Goal: Download file/media

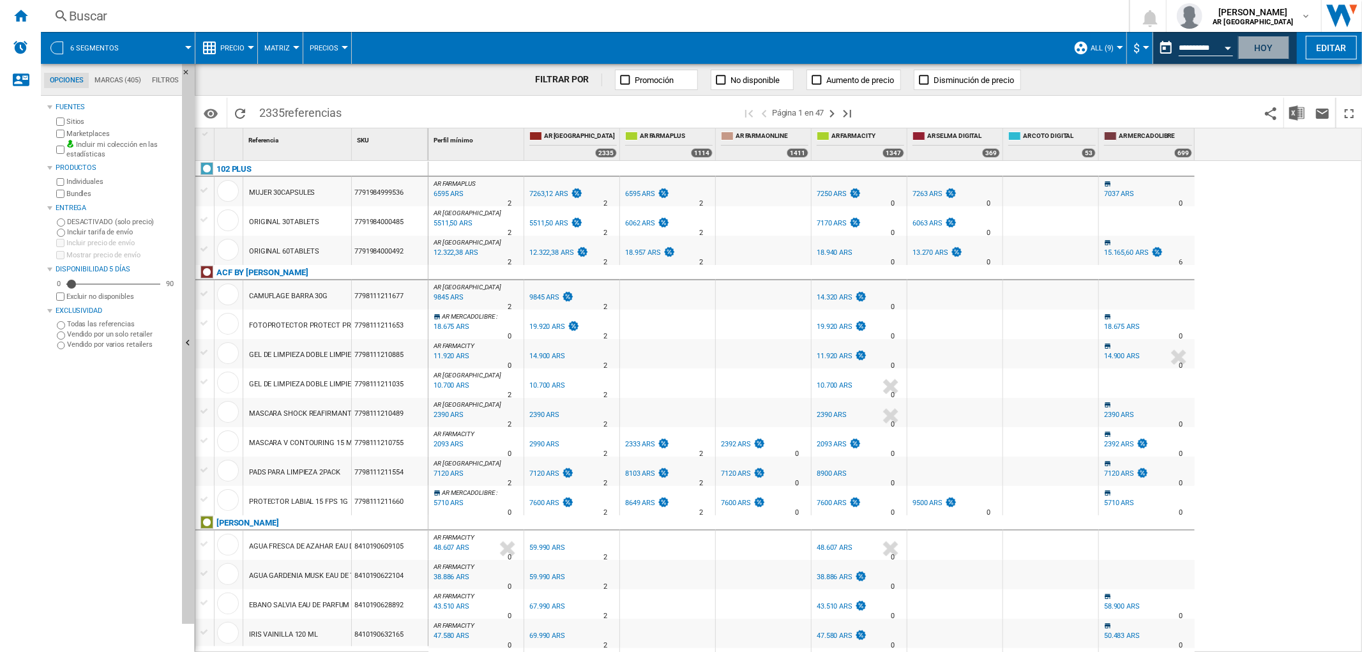
click at [1279, 48] on button "Hoy" at bounding box center [1263, 48] width 51 height 24
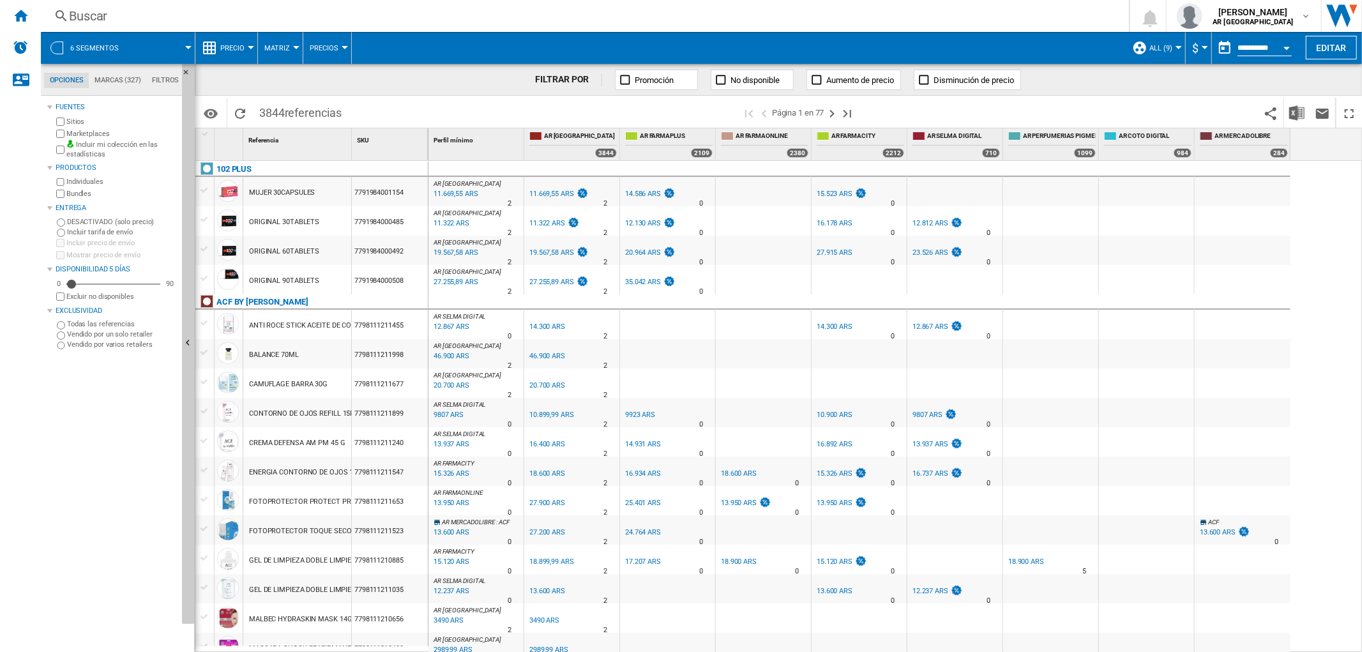
click at [77, 200] on div "Entrega" at bounding box center [112, 208] width 130 height 17
click at [78, 200] on div "Entrega" at bounding box center [112, 208] width 130 height 17
click at [79, 195] on label "Bundles" at bounding box center [121, 194] width 110 height 10
click at [1162, 52] on button "ALL (9)" at bounding box center [1164, 48] width 29 height 32
click at [1167, 47] on md-backdrop at bounding box center [681, 326] width 1362 height 652
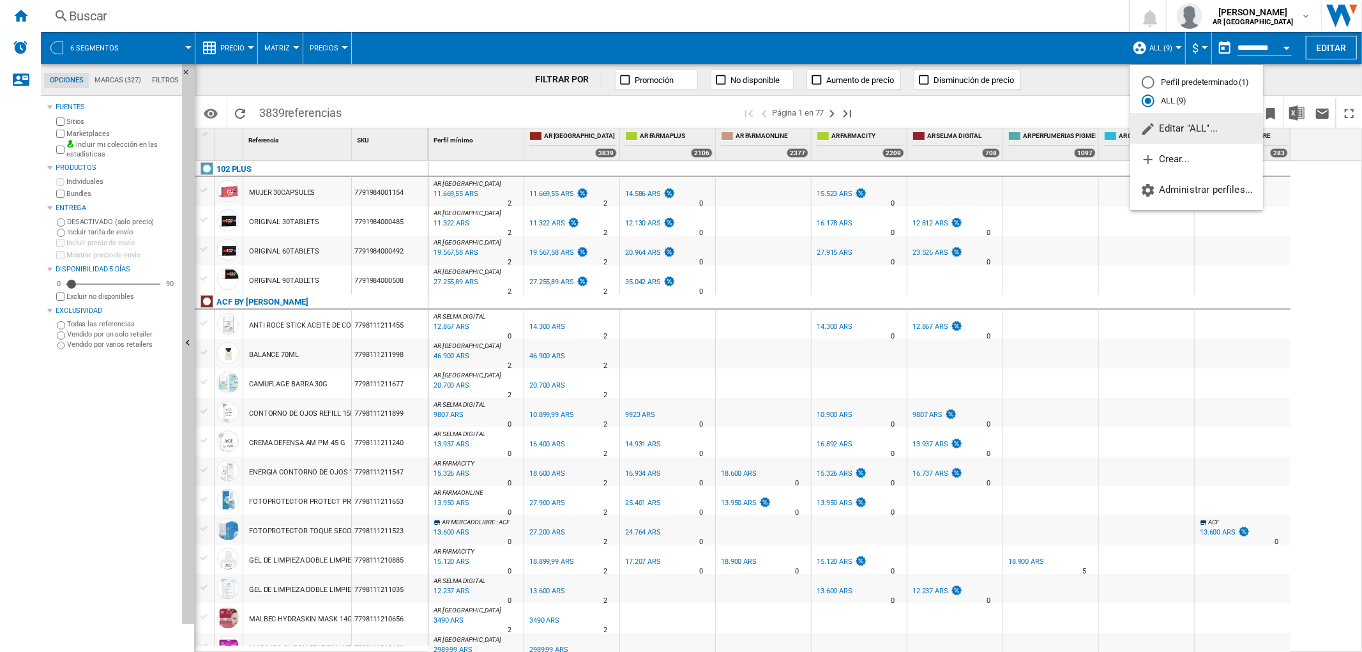
click at [1187, 134] on span "Editar "ALL"..." at bounding box center [1179, 128] width 77 height 11
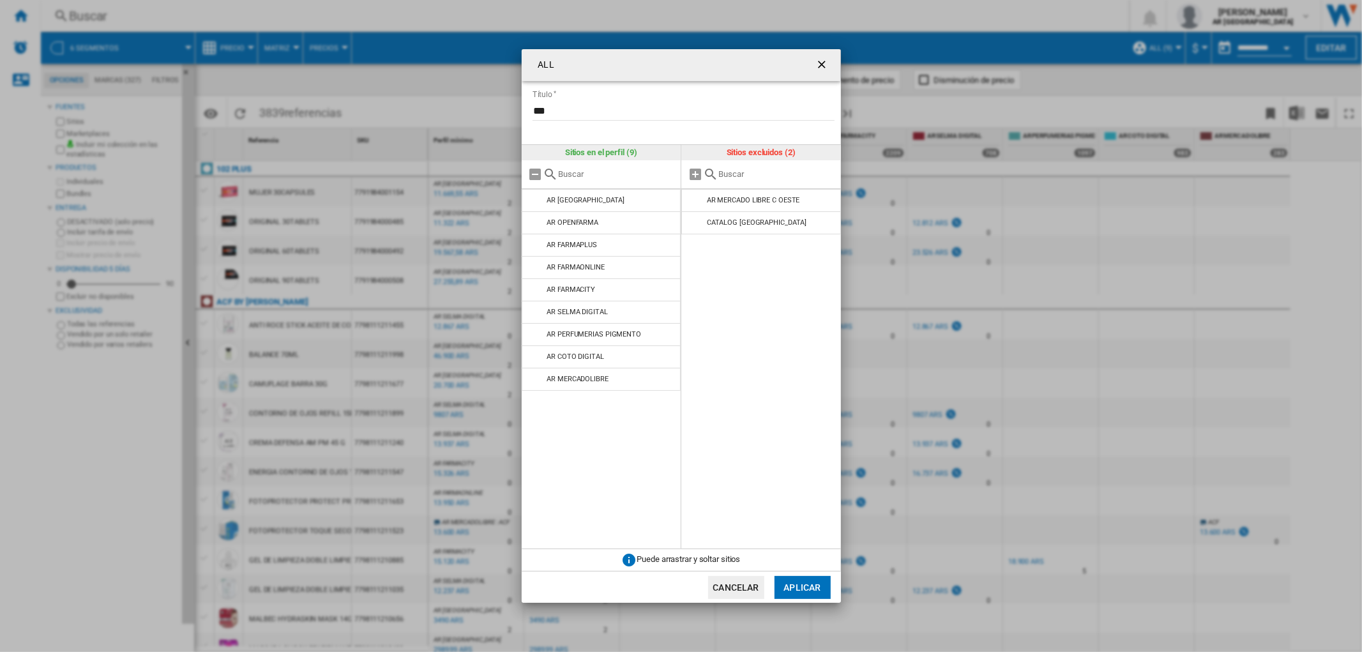
click at [827, 58] on ng-md-icon "getI18NText('BUTTONS.CLOSE_DIALOG')" at bounding box center [823, 65] width 15 height 15
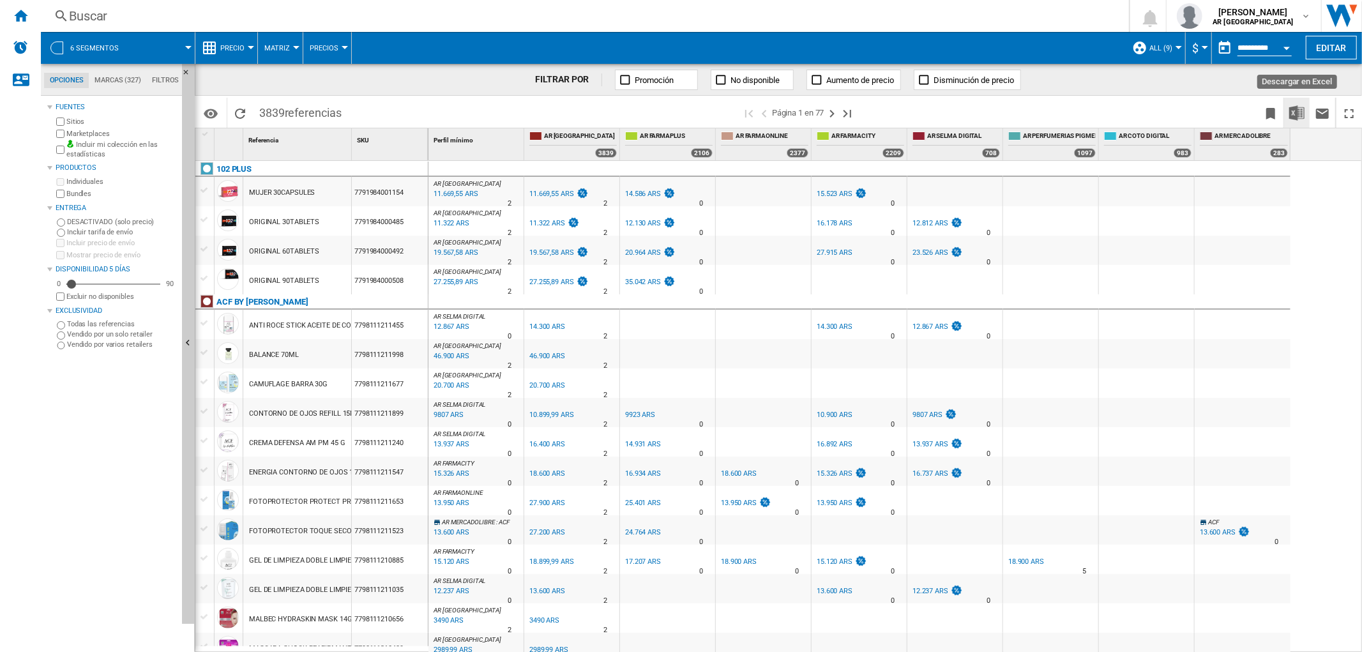
click at [1289, 117] on img "Descargar en Excel" at bounding box center [1296, 112] width 15 height 15
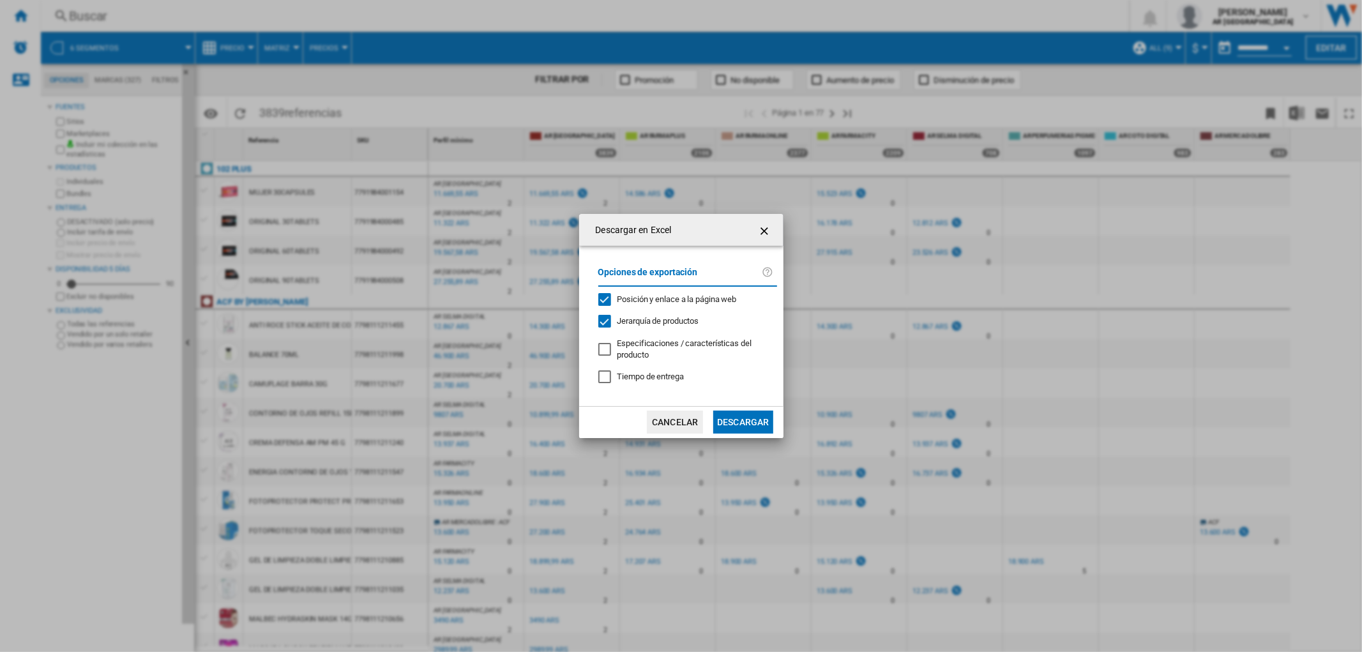
click at [736, 439] on div "Descargar en Excel Opciones de exportación Posición y enlace a la página web Je…" at bounding box center [681, 326] width 1362 height 652
click at [746, 423] on button "Descargar" at bounding box center [742, 422] width 59 height 23
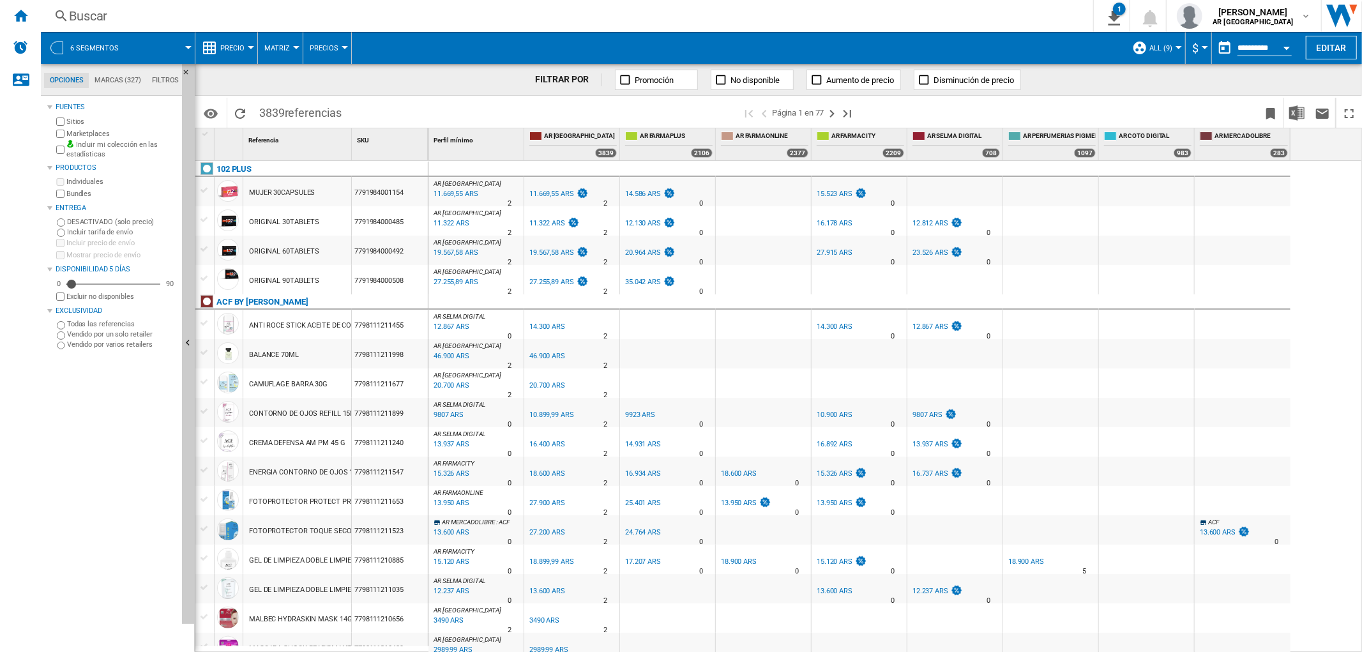
click at [1173, 45] on button "ALL (9)" at bounding box center [1164, 48] width 29 height 32
click at [1196, 129] on span "Editar "ALL"..." at bounding box center [1179, 128] width 77 height 11
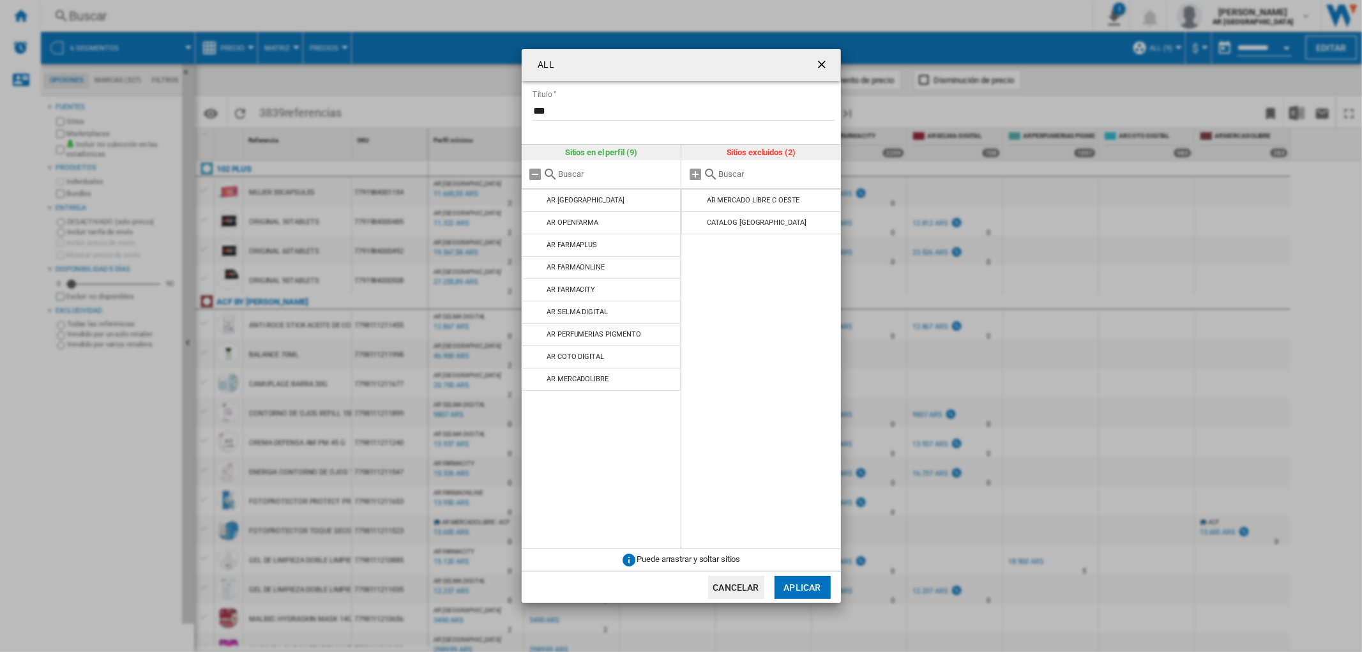
click at [814, 67] on button "ALL Título ..." at bounding box center [823, 65] width 26 height 26
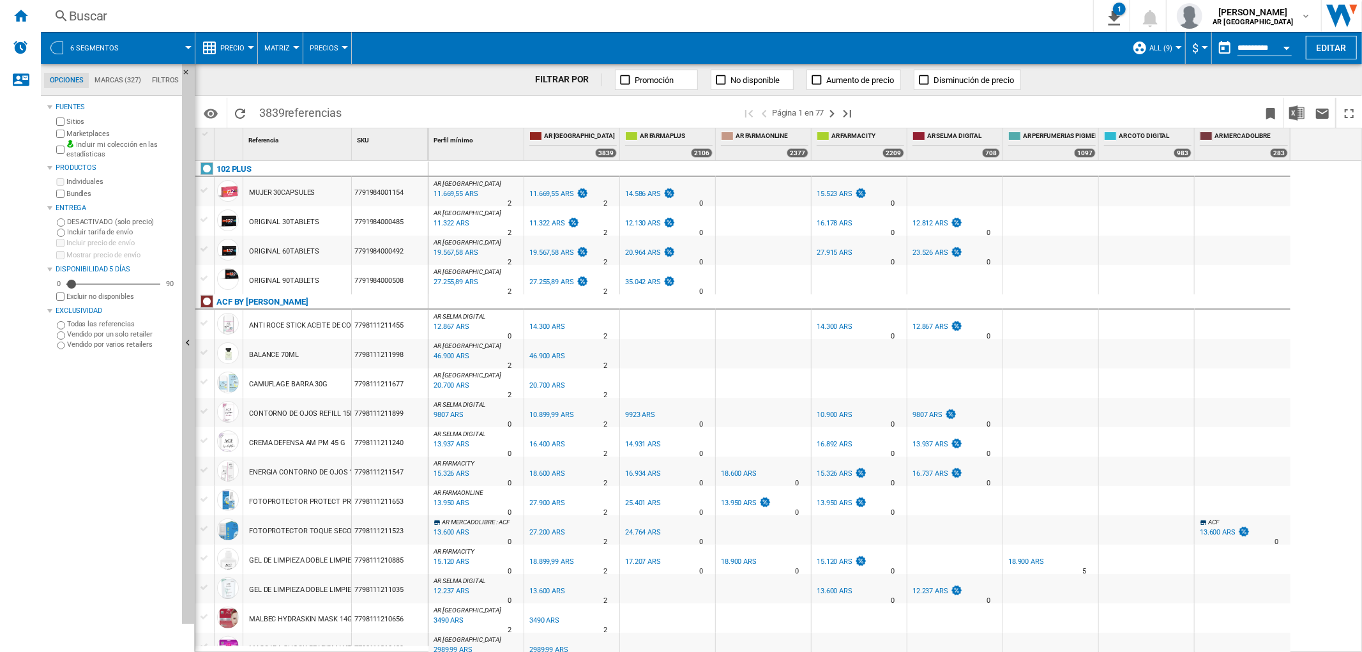
click at [1164, 47] on span "ALL (9)" at bounding box center [1161, 48] width 23 height 8
click at [1169, 124] on span "Editar "ALL"..." at bounding box center [1179, 128] width 77 height 11
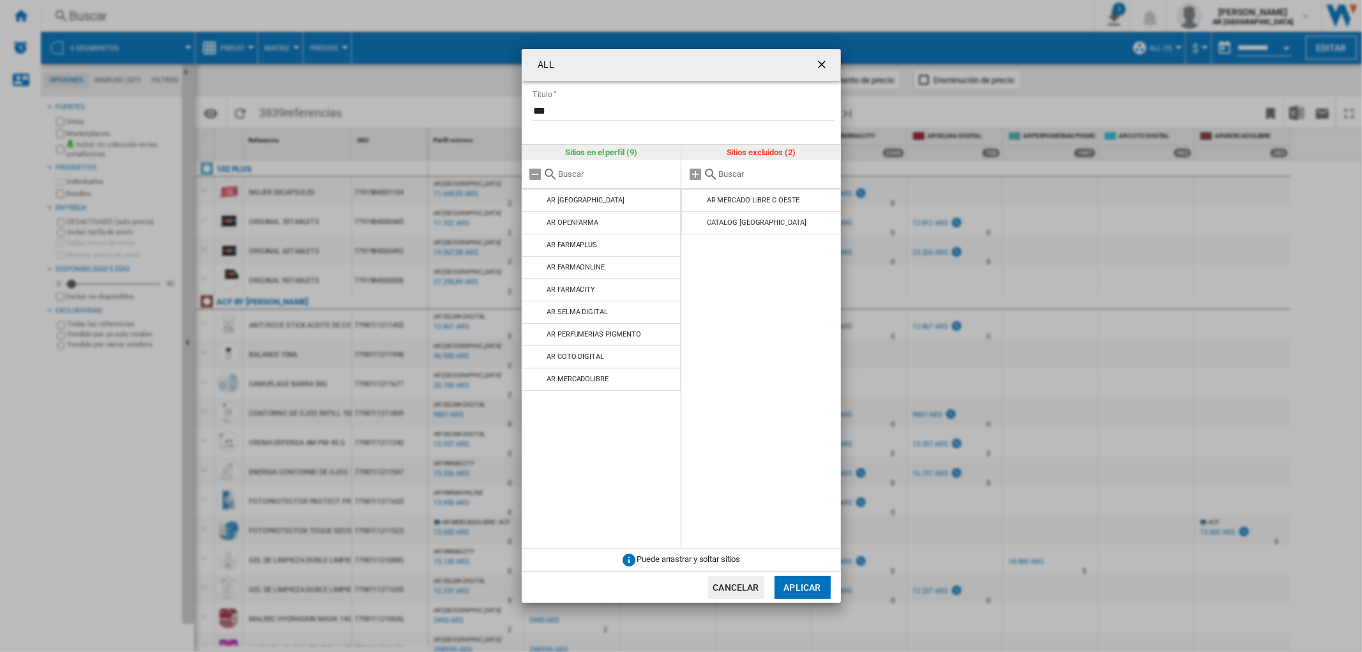
click at [824, 67] on ng-md-icon "getI18NText('BUTTONS.CLOSE_DIALOG')" at bounding box center [823, 65] width 15 height 15
